Goal: Information Seeking & Learning: Check status

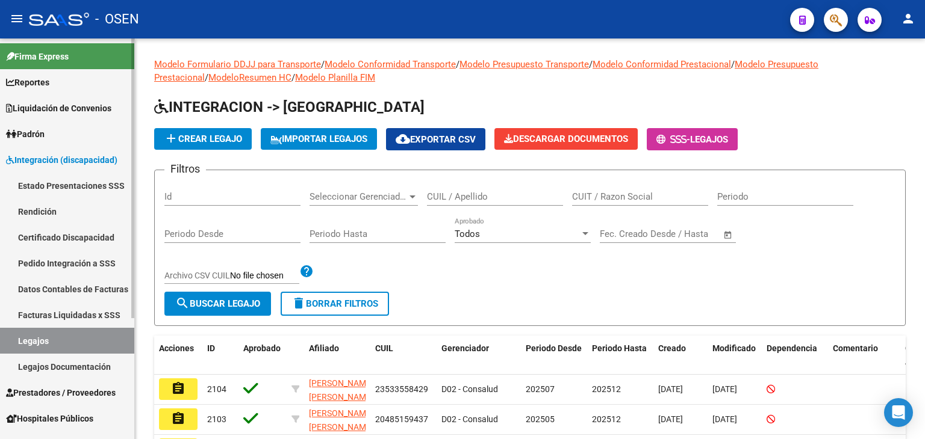
click at [73, 258] on link "Pedido Integración a SSS" at bounding box center [67, 263] width 134 height 26
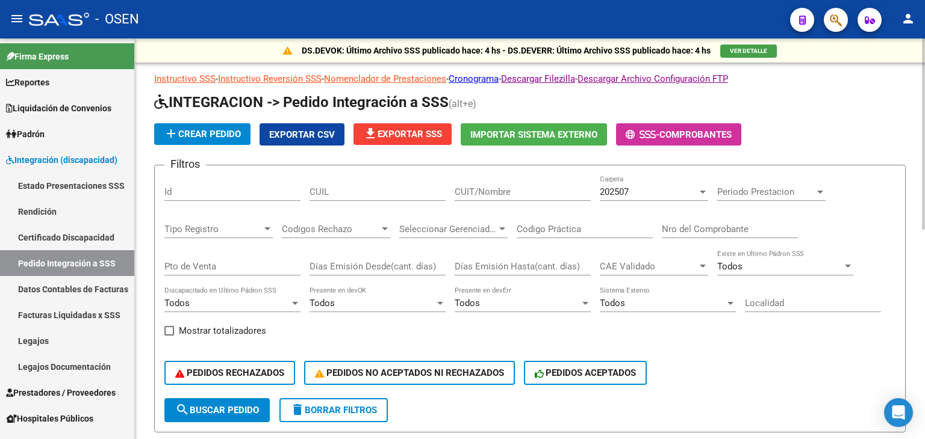
click at [522, 302] on div "Todos" at bounding box center [516, 303] width 125 height 11
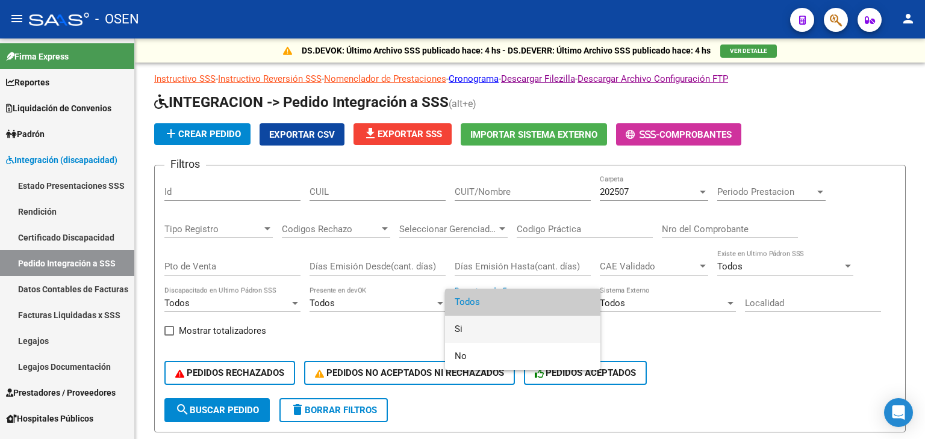
click at [501, 318] on span "Si" at bounding box center [522, 329] width 136 height 27
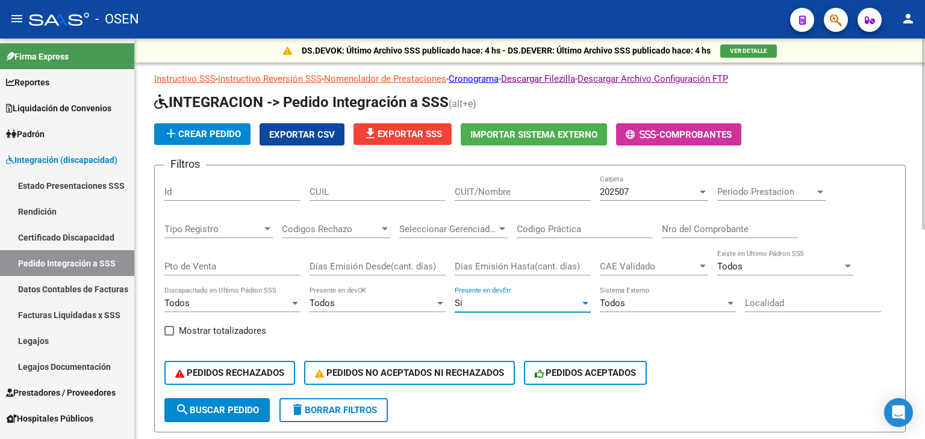
drag, startPoint x: 229, startPoint y: 413, endPoint x: 429, endPoint y: 285, distance: 237.4
click at [229, 414] on span "search Buscar Pedido" at bounding box center [217, 410] width 84 height 11
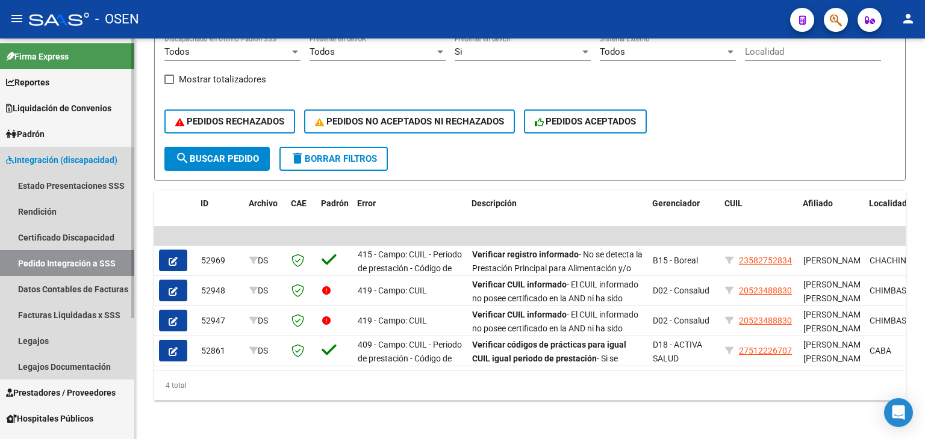
click at [63, 157] on span "Integración (discapacidad)" at bounding box center [61, 159] width 111 height 13
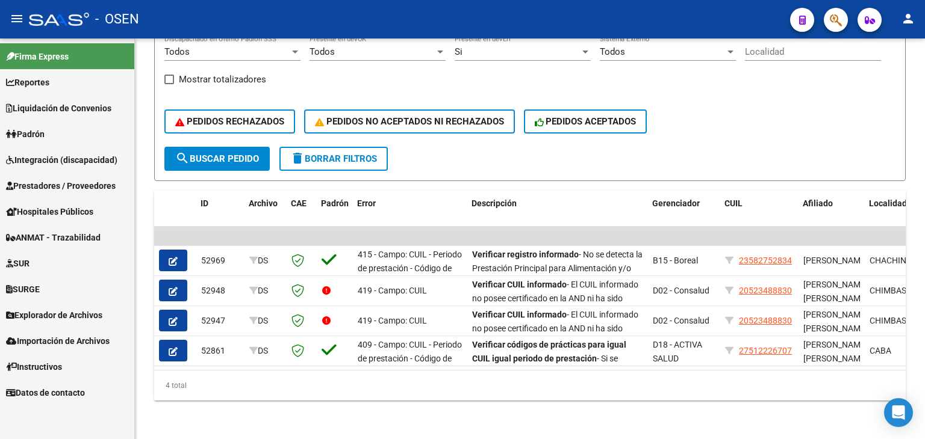
click at [52, 185] on span "Prestadores / Proveedores" at bounding box center [61, 185] width 110 height 13
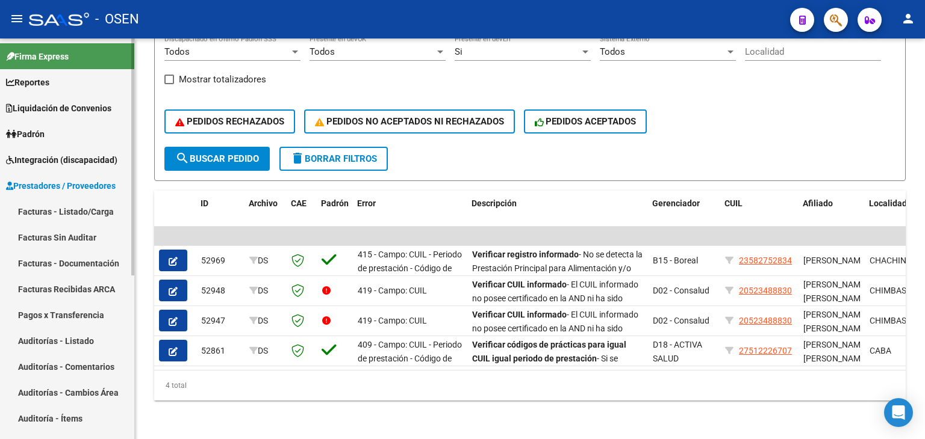
click at [45, 207] on link "Facturas - Listado/Carga" at bounding box center [67, 212] width 134 height 26
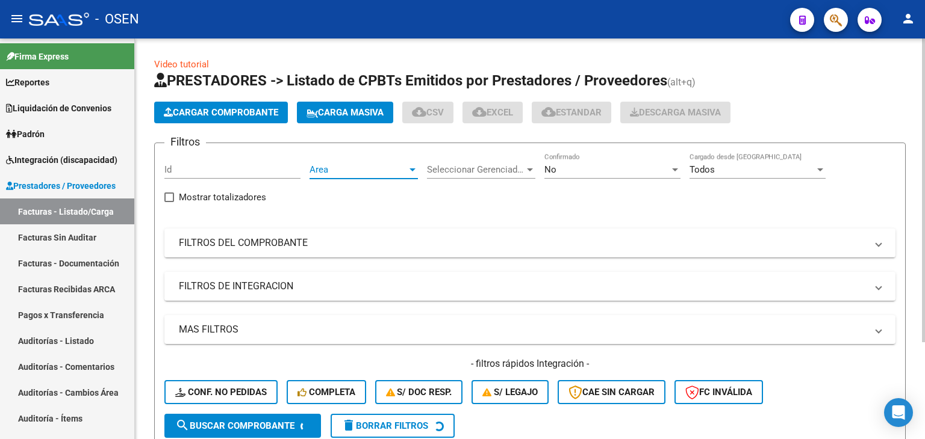
click at [368, 168] on span "Area" at bounding box center [358, 169] width 98 height 11
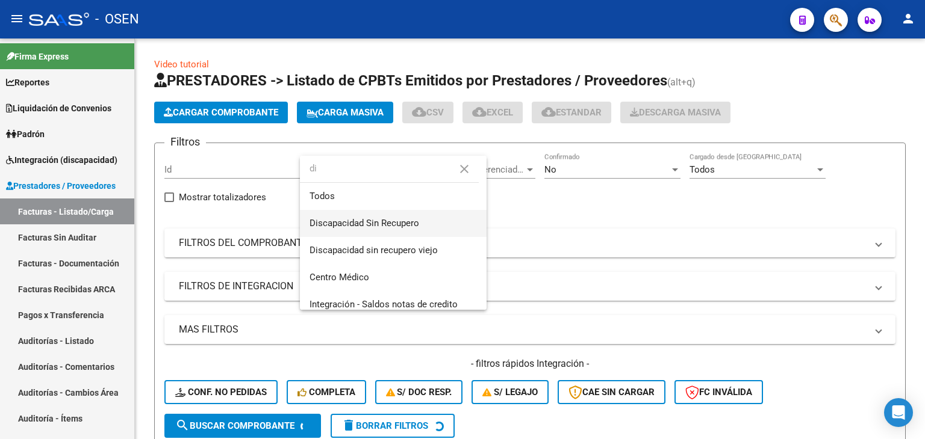
type input "di"
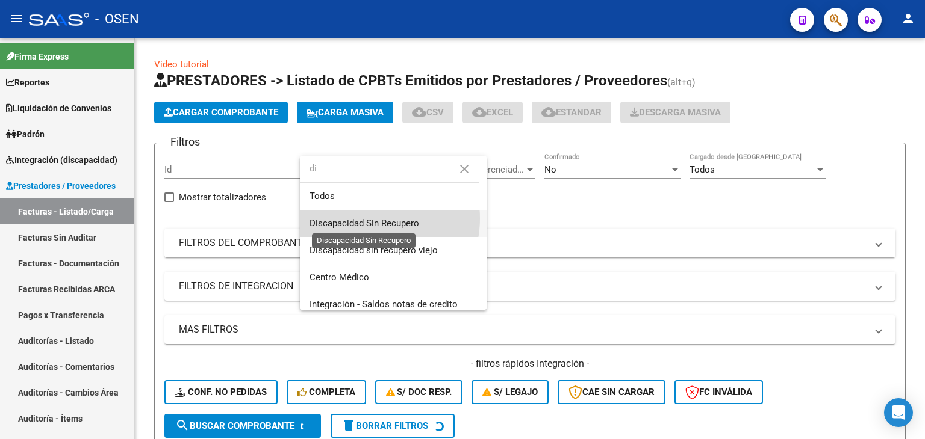
click at [365, 218] on span "Discapacidad Sin Recupero" at bounding box center [364, 223] width 110 height 11
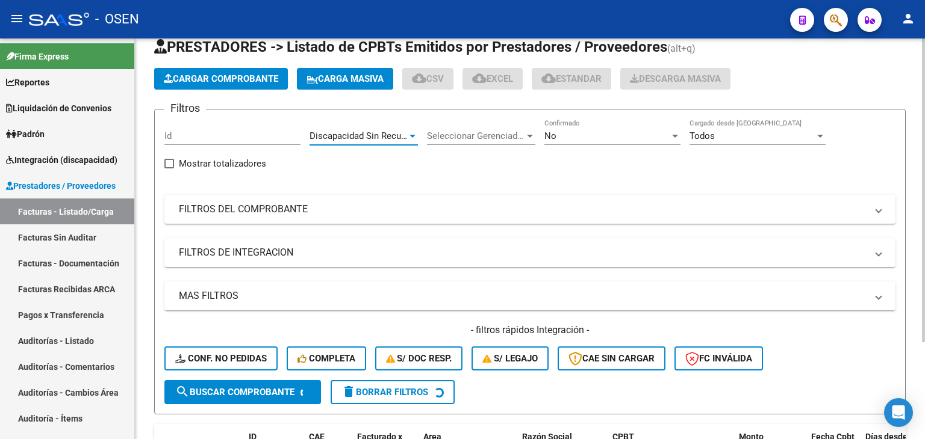
scroll to position [60, 0]
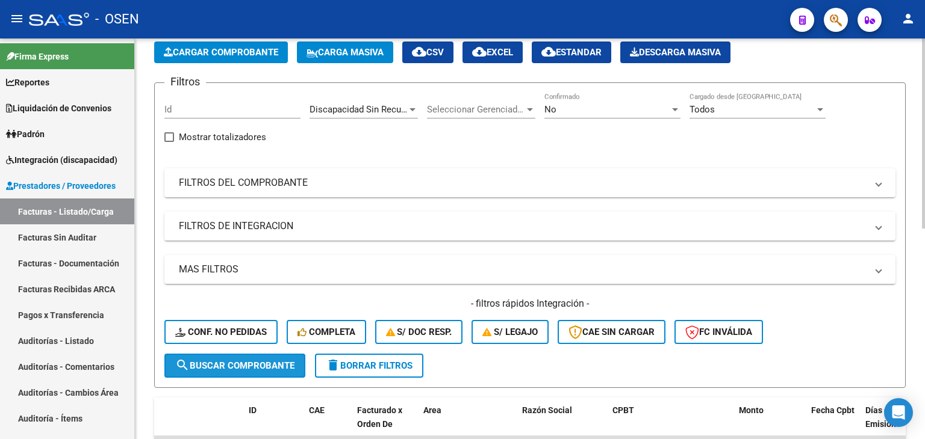
click at [255, 361] on span "search Buscar Comprobante" at bounding box center [234, 366] width 119 height 11
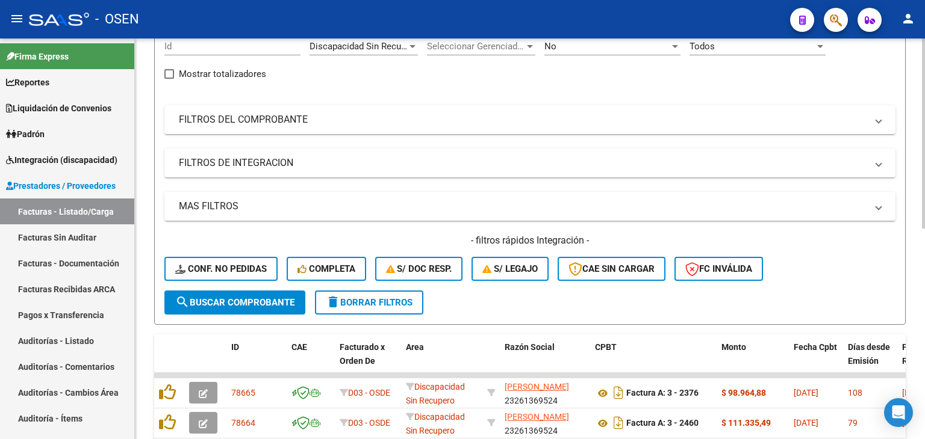
scroll to position [120, 0]
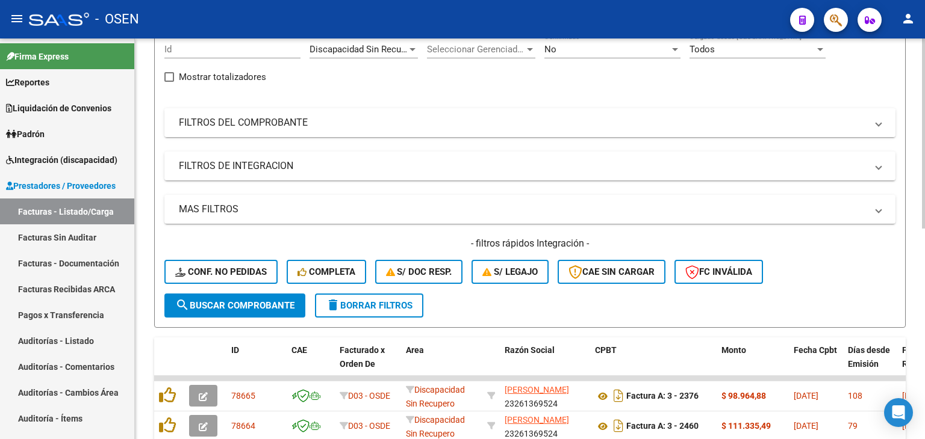
click at [267, 128] on mat-panel-title "FILTROS DEL COMPROBANTE" at bounding box center [522, 122] width 687 height 13
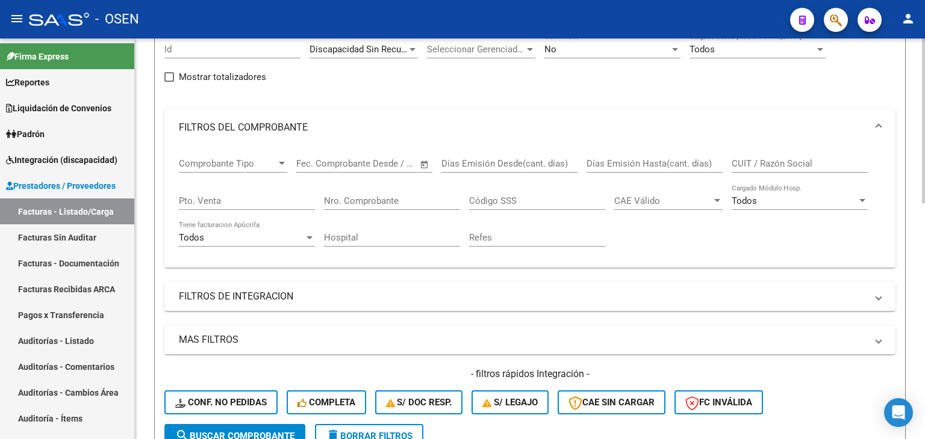
click at [368, 200] on input "Nro. Comprobante" at bounding box center [392, 201] width 136 height 11
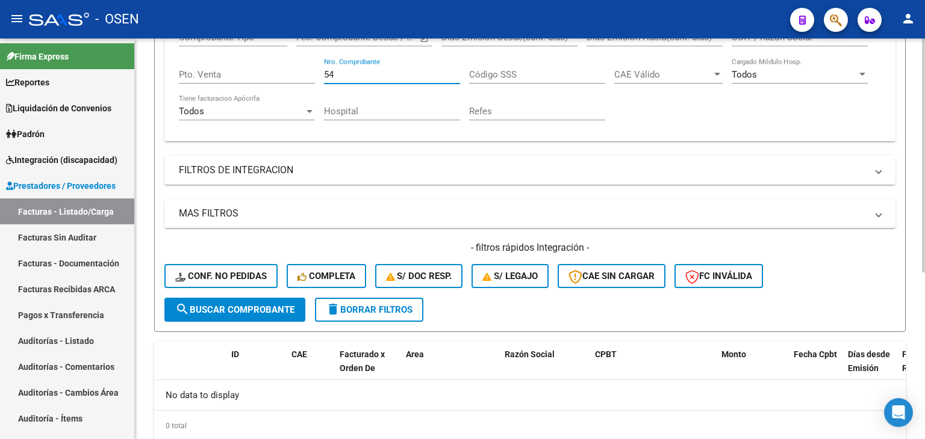
scroll to position [104, 0]
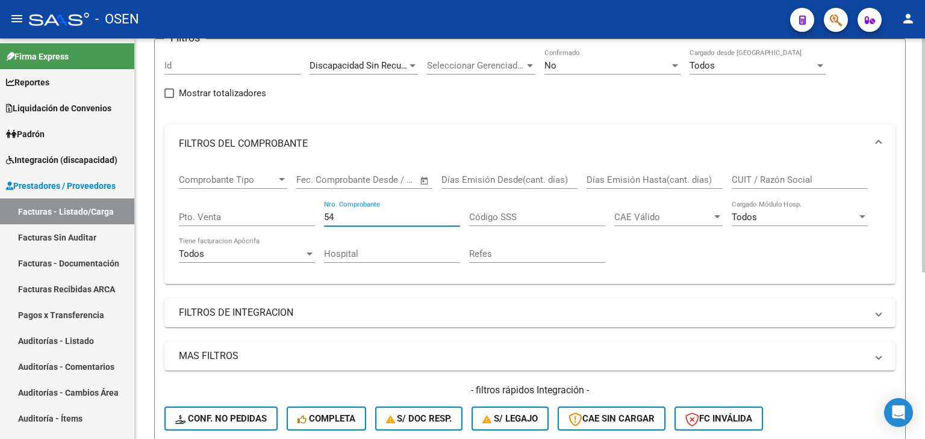
type input "54"
click at [644, 63] on div "No" at bounding box center [606, 65] width 125 height 11
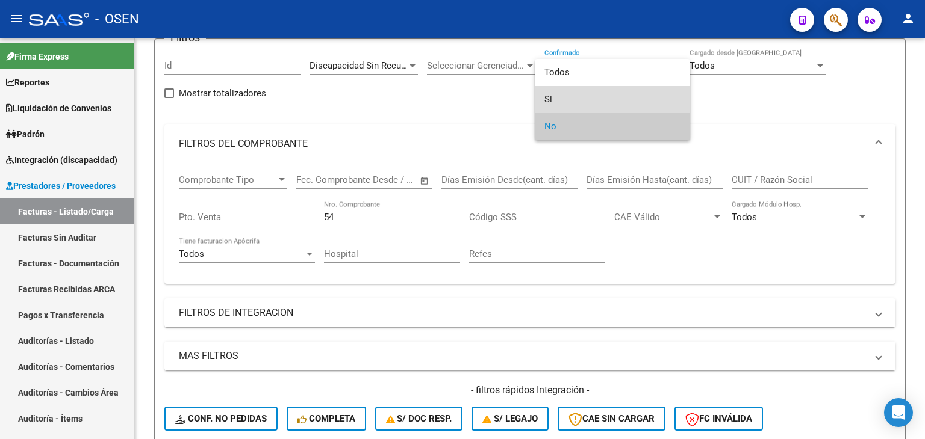
click at [604, 99] on span "Si" at bounding box center [612, 99] width 136 height 27
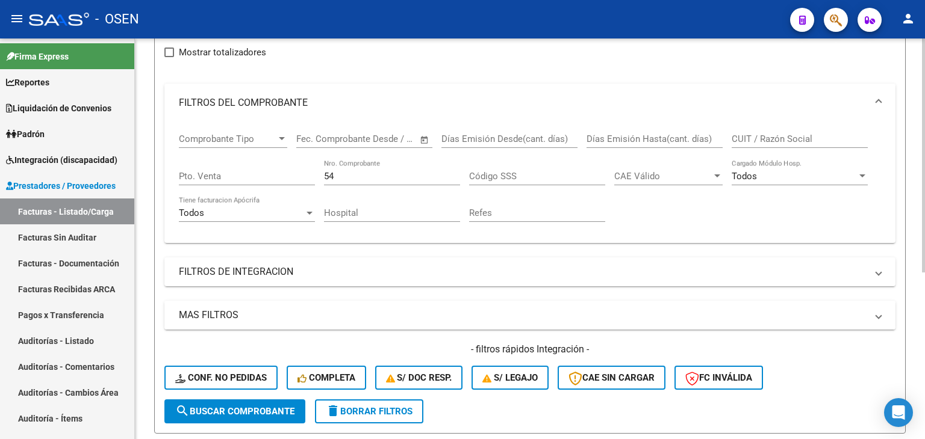
scroll to position [164, 0]
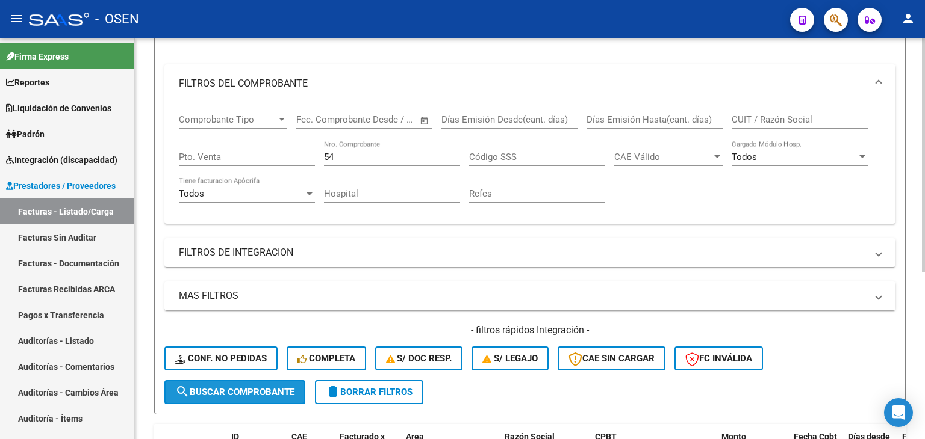
click at [243, 393] on span "search Buscar Comprobante" at bounding box center [234, 392] width 119 height 11
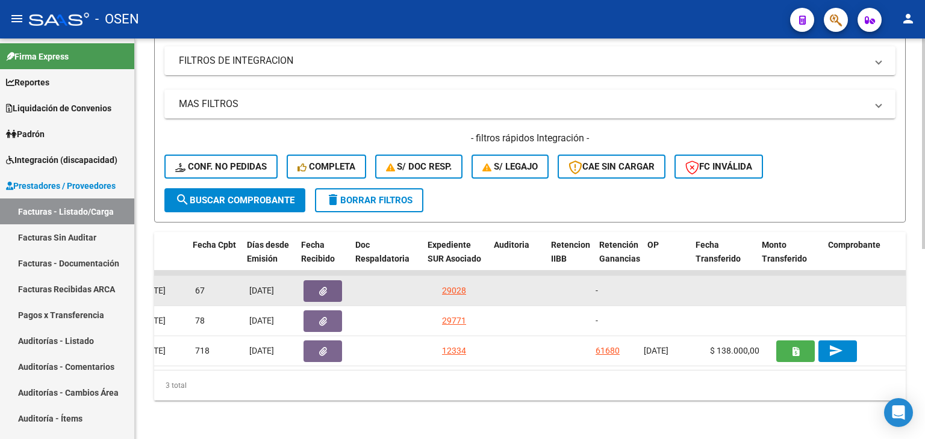
scroll to position [0, 0]
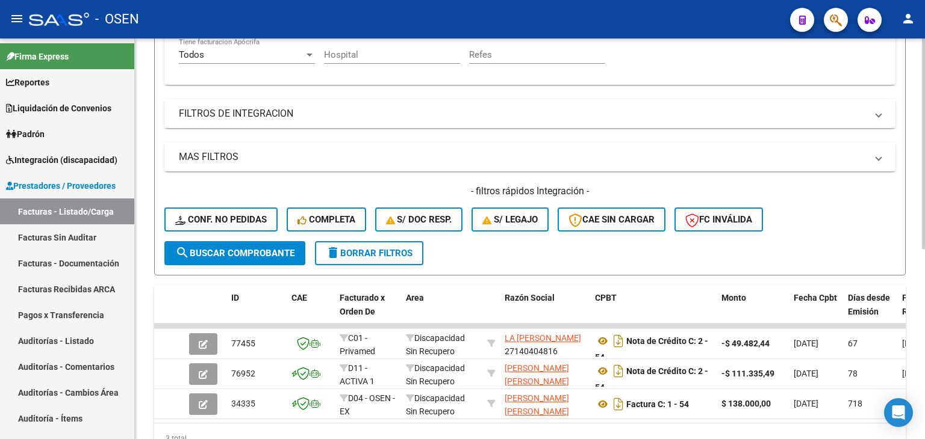
click at [367, 244] on button "delete Borrar Filtros" at bounding box center [369, 253] width 108 height 24
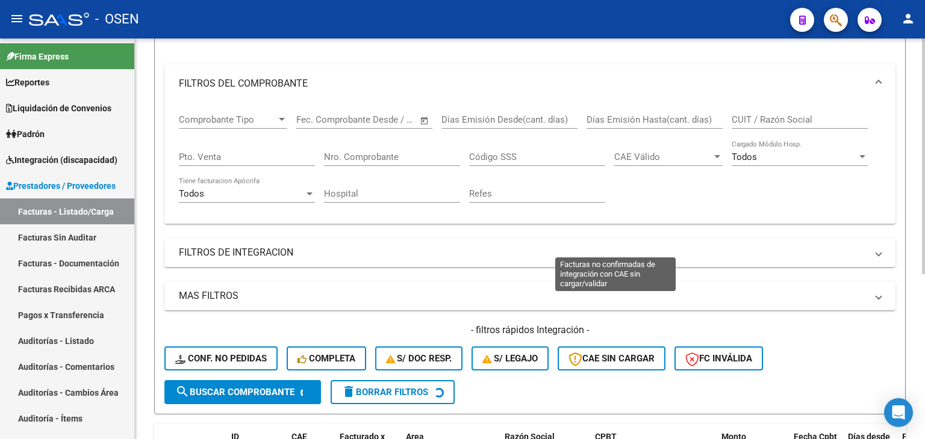
scroll to position [160, 0]
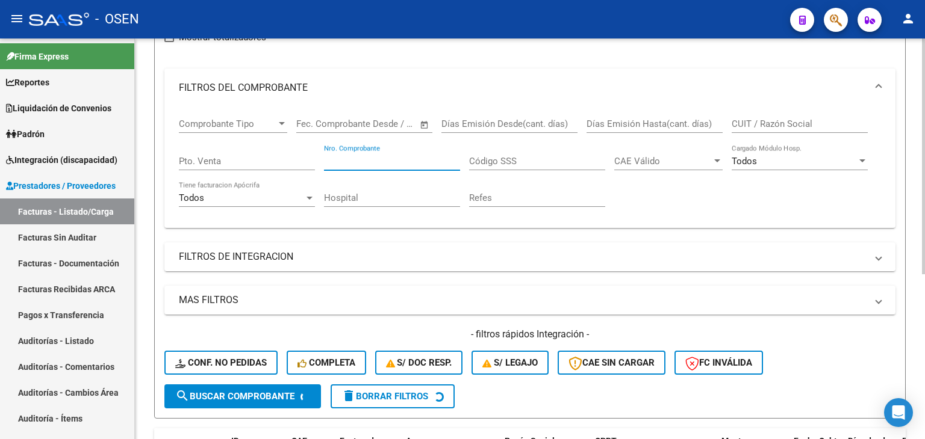
click at [364, 157] on input "Nro. Comprobante" at bounding box center [392, 161] width 136 height 11
paste input "3258"
type input "3258"
click at [257, 395] on span "search Buscar Comprobante" at bounding box center [234, 396] width 119 height 11
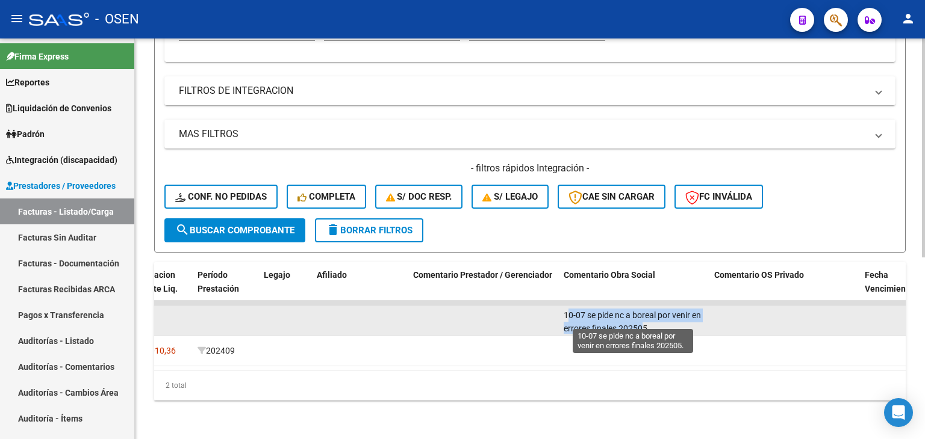
scroll to position [2, 0]
drag, startPoint x: 563, startPoint y: 306, endPoint x: 655, endPoint y: 325, distance: 94.1
click at [655, 325] on datatable-body-cell "10-07 se pide nc a boreal por venir en errores finales 202505." at bounding box center [634, 320] width 150 height 29
copy span "10-07 se pide nc a boreal por venir en errores finales 202505."
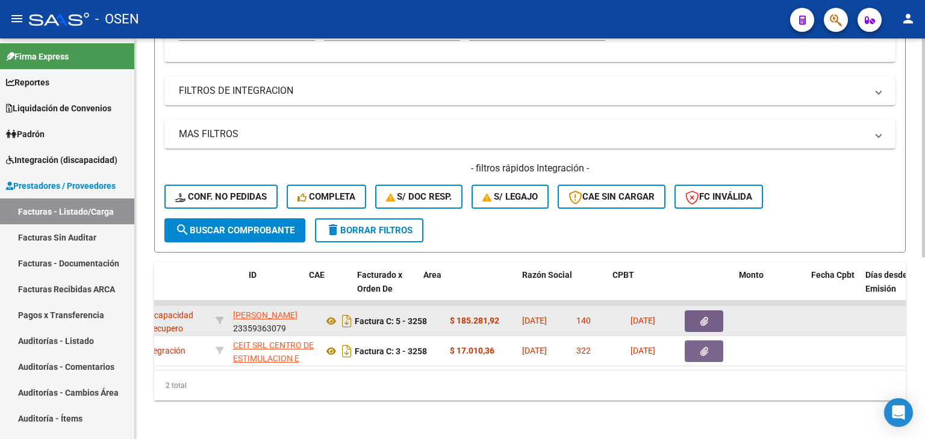
scroll to position [0, 0]
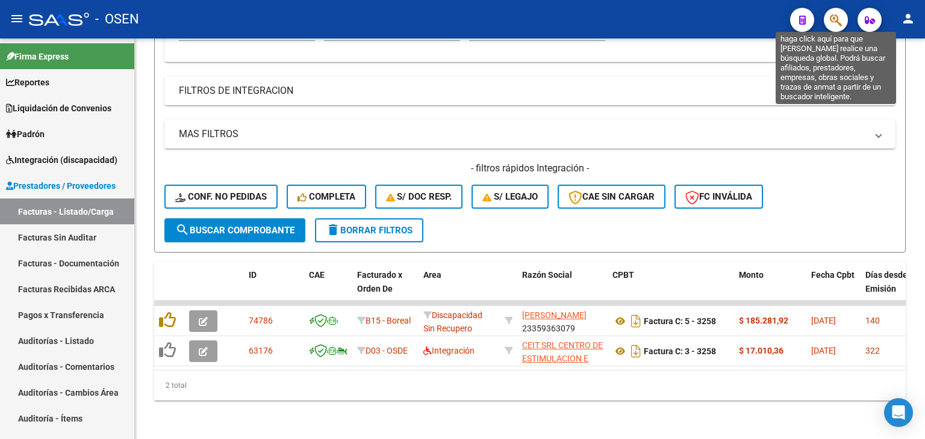
click at [828, 18] on button "button" at bounding box center [835, 20] width 24 height 24
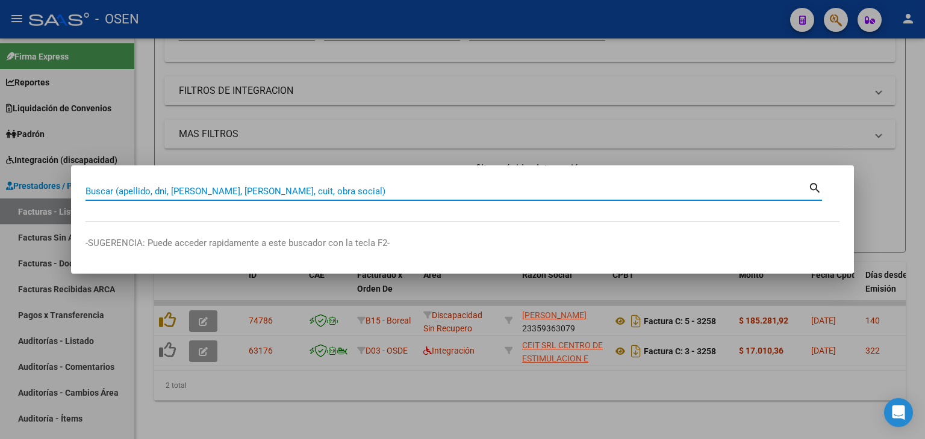
paste input "Evaluación del Certificado de Discapacidad: Perspectivas profesionales en CABA"
type input "Evaluación del Certificado de Discapacidad: Perspectivas profesionales en CABA"
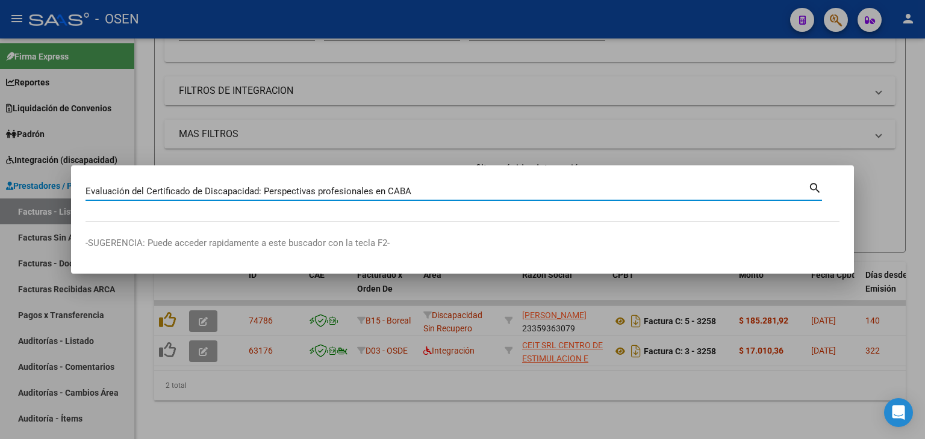
drag, startPoint x: 287, startPoint y: 191, endPoint x: 14, endPoint y: 191, distance: 272.7
click at [14, 191] on div "Evaluación del Certificado de Discapacidad: Perspectivas profesionales en [PERS…" at bounding box center [462, 219] width 925 height 439
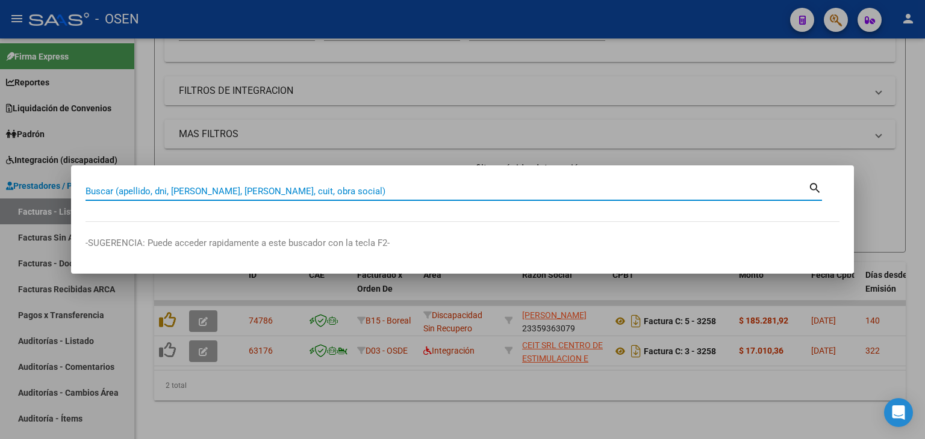
click at [318, 190] on input "Buscar (apellido, dni, [PERSON_NAME], [PERSON_NAME], cuit, obra social)" at bounding box center [446, 191] width 722 height 11
type input "55035174"
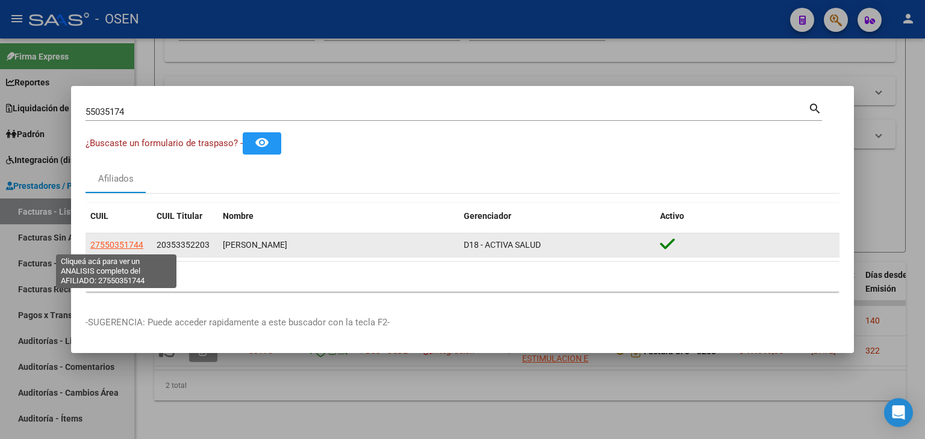
click at [130, 244] on span "27550351744" at bounding box center [116, 245] width 53 height 10
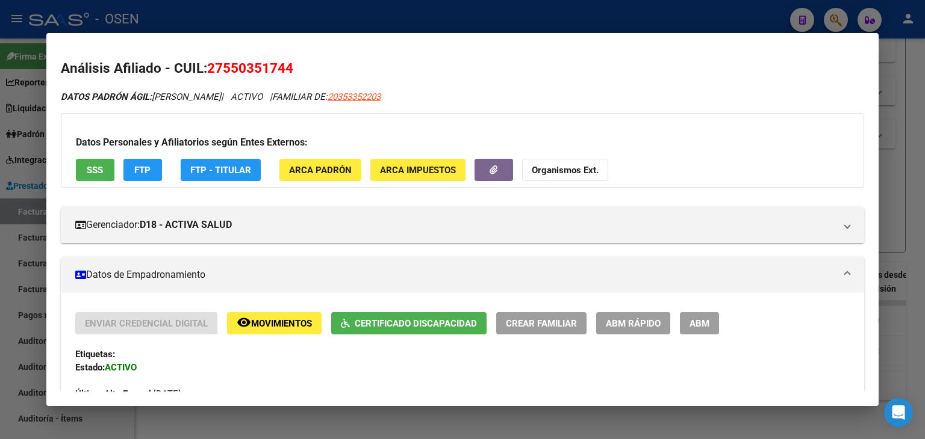
click at [88, 176] on button "SSS" at bounding box center [95, 170] width 39 height 22
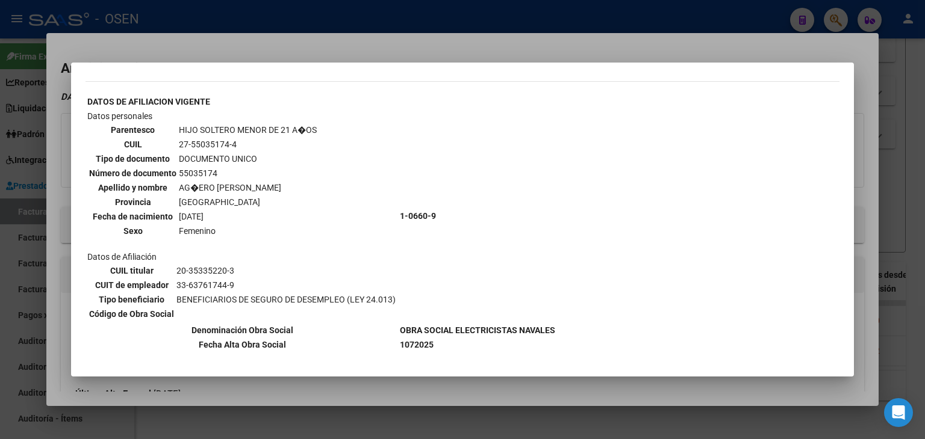
scroll to position [595, 0]
drag, startPoint x: 178, startPoint y: 160, endPoint x: 212, endPoint y: 162, distance: 34.4
click at [212, 168] on td "55035174" at bounding box center [247, 174] width 139 height 13
copy td "55035174"
click at [253, 11] on div at bounding box center [462, 219] width 925 height 439
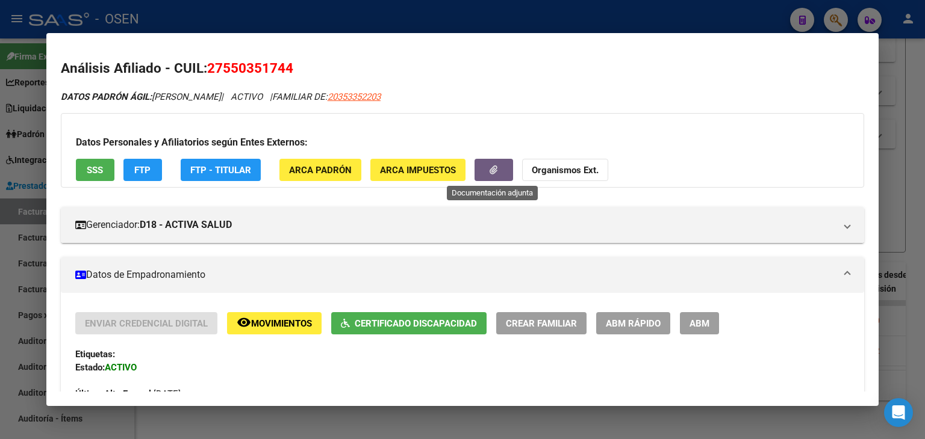
click at [505, 172] on button "button" at bounding box center [493, 170] width 39 height 22
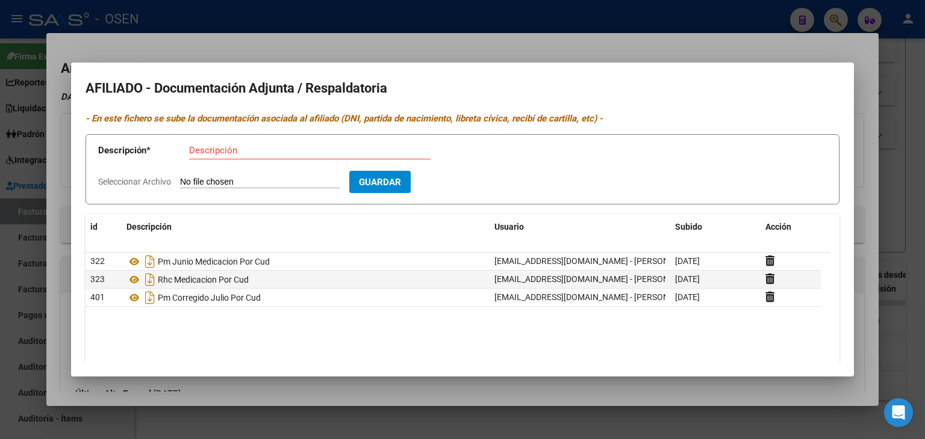
click at [525, 110] on mat-dialog-content "AFILIADO - Documentación Adjunta / Respaldatoria - En este fichero se sube la d…" at bounding box center [462, 220] width 783 height 286
click at [561, 55] on div at bounding box center [462, 219] width 925 height 439
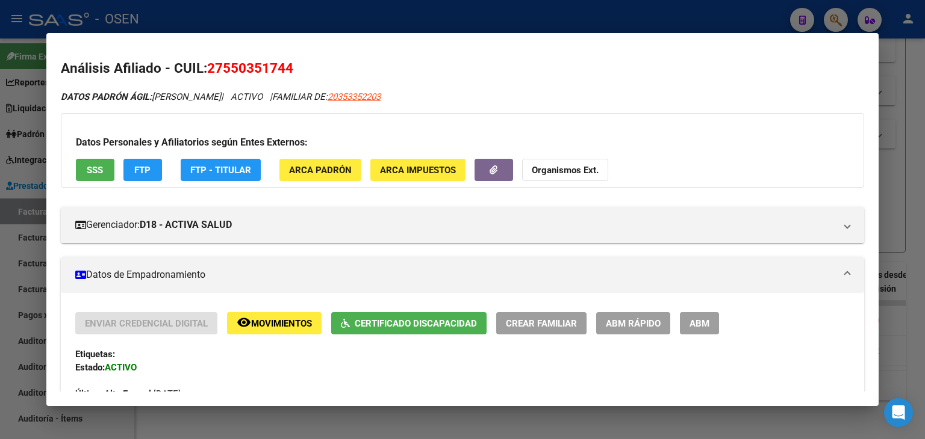
click at [575, 160] on button "Organismos Ext." at bounding box center [565, 170] width 86 height 22
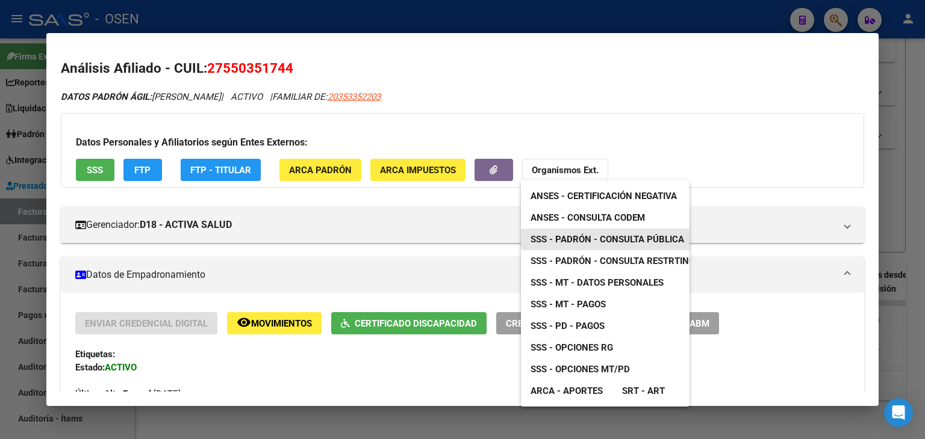
click at [619, 238] on span "SSS - Padrón - Consulta Pública" at bounding box center [606, 239] width 153 height 11
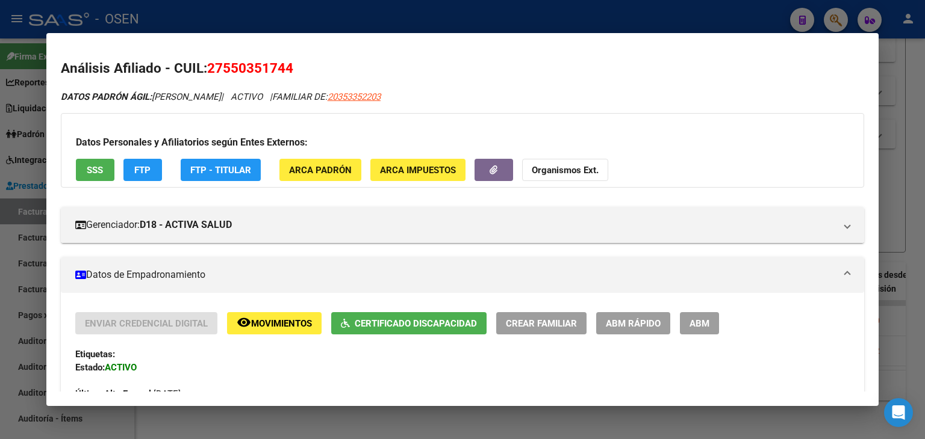
click at [363, 22] on div at bounding box center [462, 219] width 925 height 439
